Goal: Information Seeking & Learning: Learn about a topic

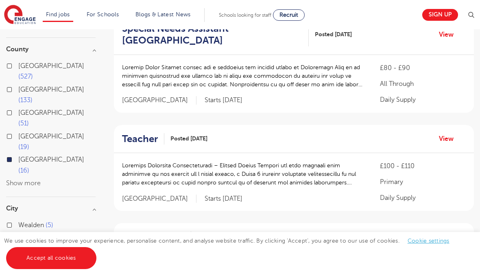
scroll to position [97, 0]
click at [33, 242] on div "City Wealden 5 Lewes 4 Eastbourne 3 [GEOGRAPHIC_DATA] 2 [PERSON_NAME] 2 Show mo…" at bounding box center [50, 254] width 89 height 98
click at [32, 238] on div "Wealden 5 Lewes 4 Eastbourne 3 Hastings 2 [PERSON_NAME] 2 Show more" at bounding box center [50, 256] width 89 height 74
click at [45, 205] on h3 "City" at bounding box center [50, 208] width 89 height 7
click at [57, 205] on h3 "City" at bounding box center [50, 208] width 89 height 7
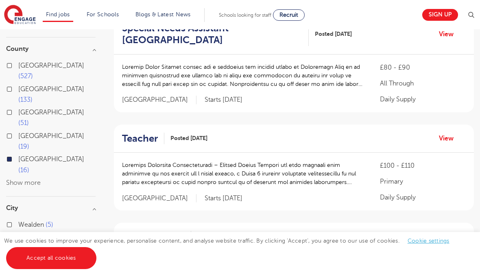
click at [18, 219] on label "Wealden 5" at bounding box center [35, 224] width 35 height 11
click at [18, 221] on input "Wealden 5" at bounding box center [20, 223] width 5 height 5
checkbox input "true"
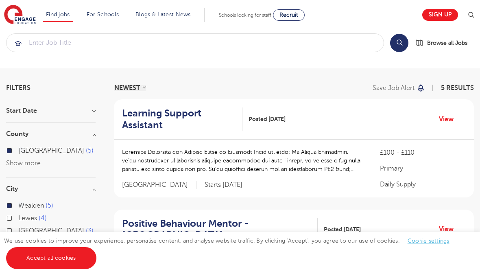
scroll to position [10, 0]
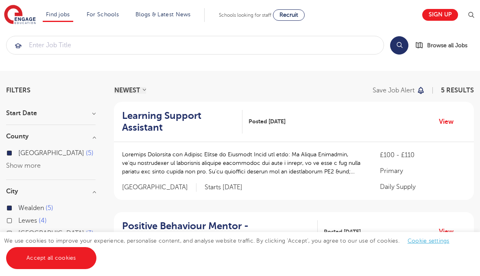
click at [315, 155] on p at bounding box center [243, 163] width 242 height 26
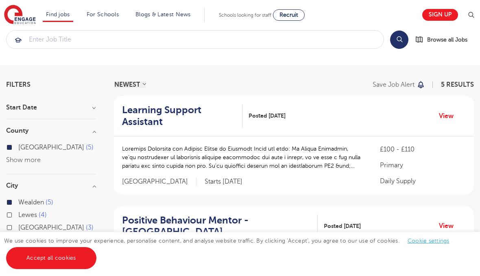
scroll to position [1, 0]
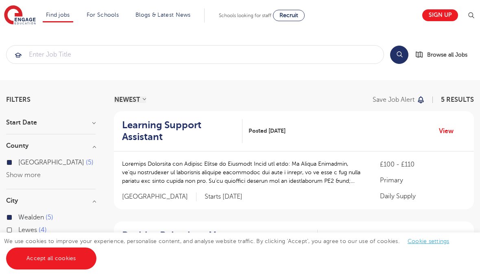
click at [404, 194] on p "Daily Supply" at bounding box center [423, 196] width 86 height 10
click at [455, 126] on link "View" at bounding box center [449, 130] width 21 height 11
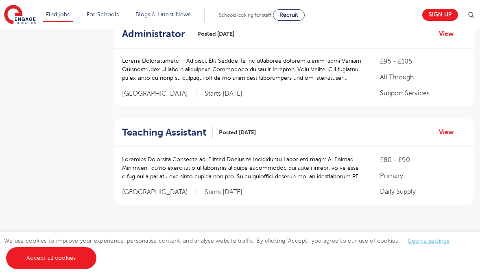
scroll to position [412, 0]
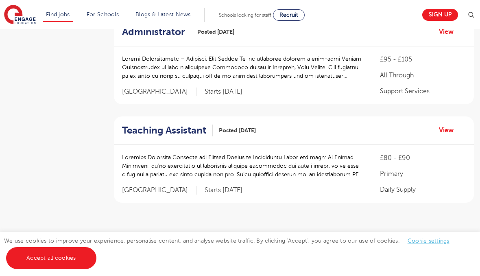
click at [307, 243] on span "›" at bounding box center [307, 241] width 2 height 7
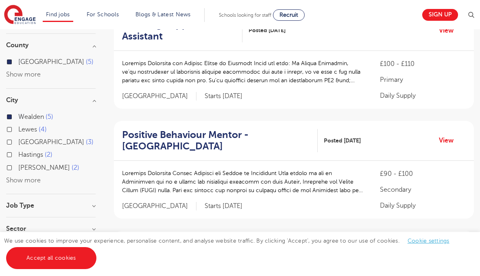
scroll to position [99, 0]
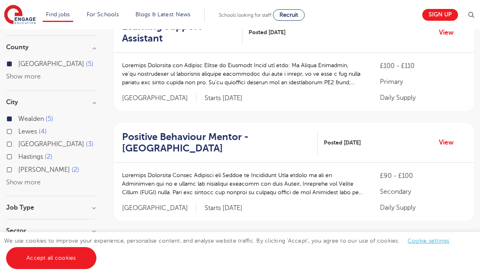
click at [9, 139] on div "Eastbourne 3" at bounding box center [50, 145] width 89 height 13
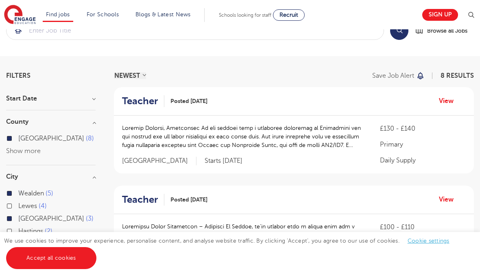
scroll to position [24, 0]
